Goal: Task Accomplishment & Management: Manage account settings

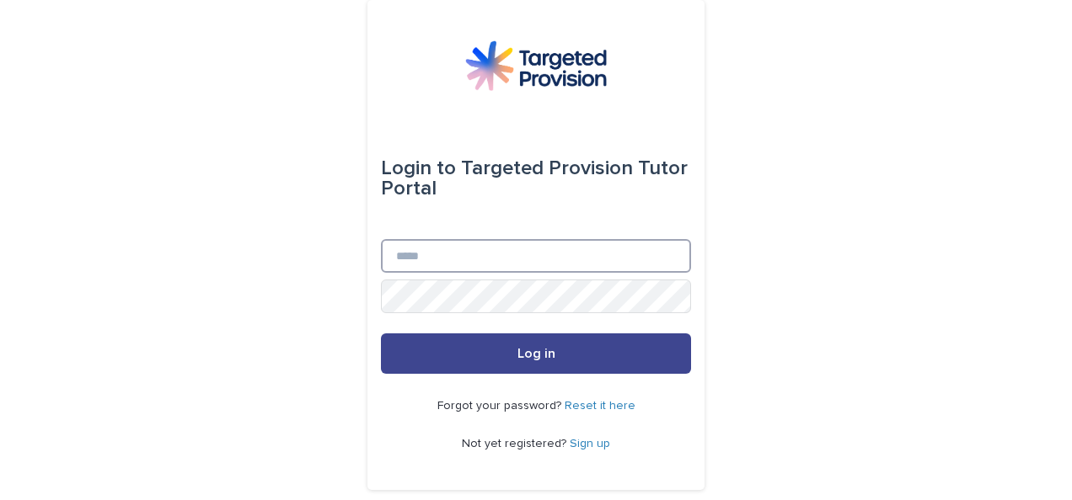
type input "**********"
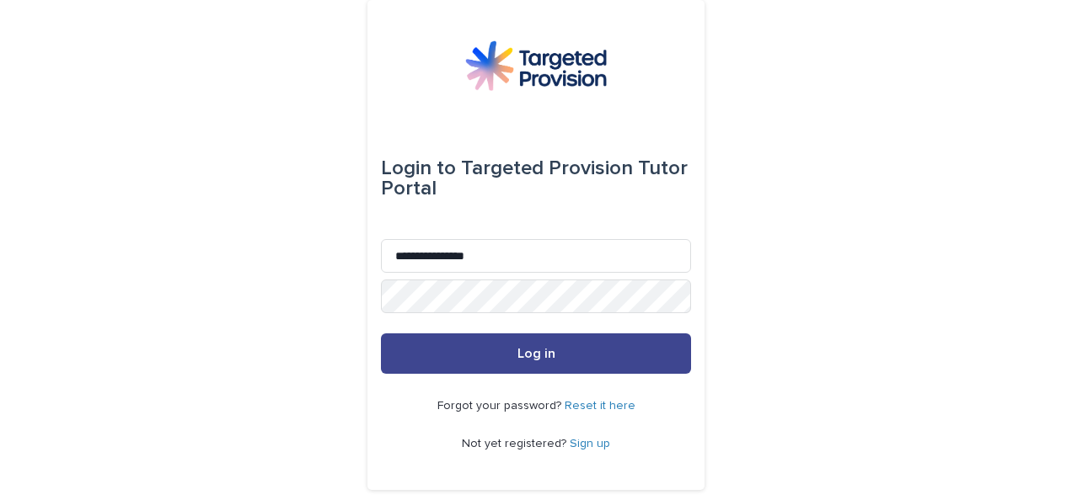
click at [531, 361] on button "Log in" at bounding box center [536, 354] width 310 height 40
